Goal: Information Seeking & Learning: Learn about a topic

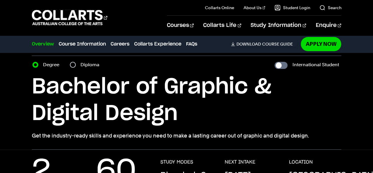
scroll to position [15, 0]
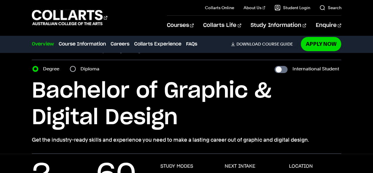
click at [286, 73] on section "Home Courses Graphic & Digital Design Course variant Degree Diploma Internation…" at bounding box center [187, 95] width 310 height 116
click at [286, 71] on input "International Student" at bounding box center [281, 69] width 13 height 7
checkbox input "true"
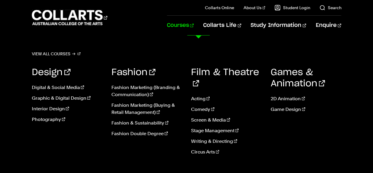
click at [61, 101] on ul "Digital & Social Media Graphic & Digital Design Interior Design Photography" at bounding box center [67, 105] width 71 height 52
click at [58, 97] on link "Graphic & Digital Design" at bounding box center [67, 97] width 71 height 7
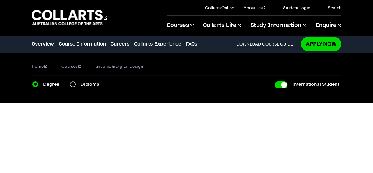
checkbox input "true"
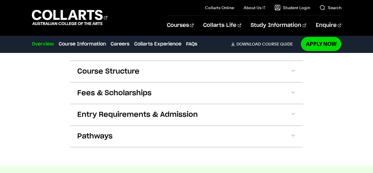
scroll to position [718, 0]
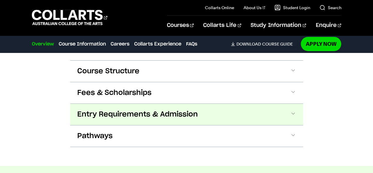
click at [244, 108] on button "Entry Requirements & Admission" at bounding box center [186, 114] width 233 height 21
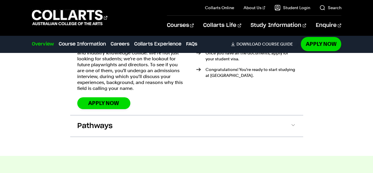
scroll to position [1029, 0]
